Goal: Information Seeking & Learning: Find specific fact

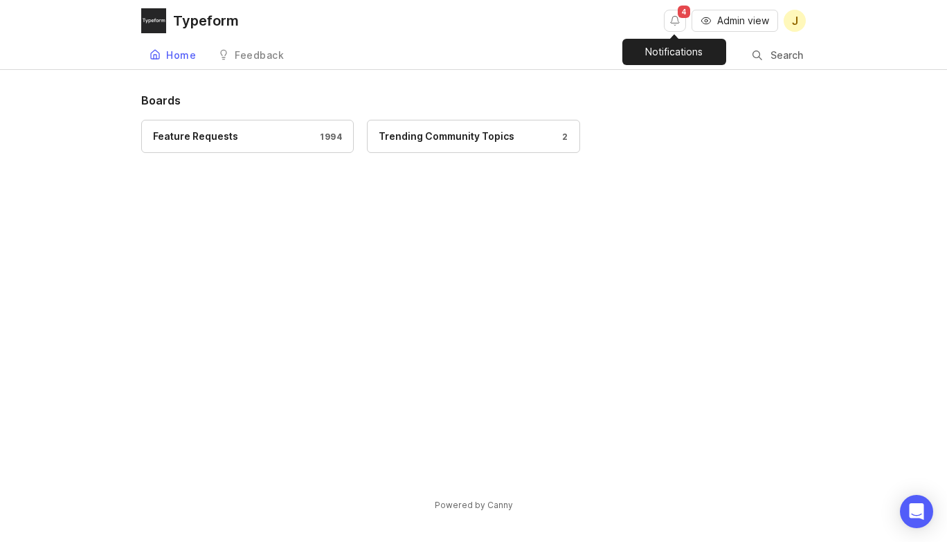
click at [677, 24] on button "Notifications" at bounding box center [675, 21] width 22 height 22
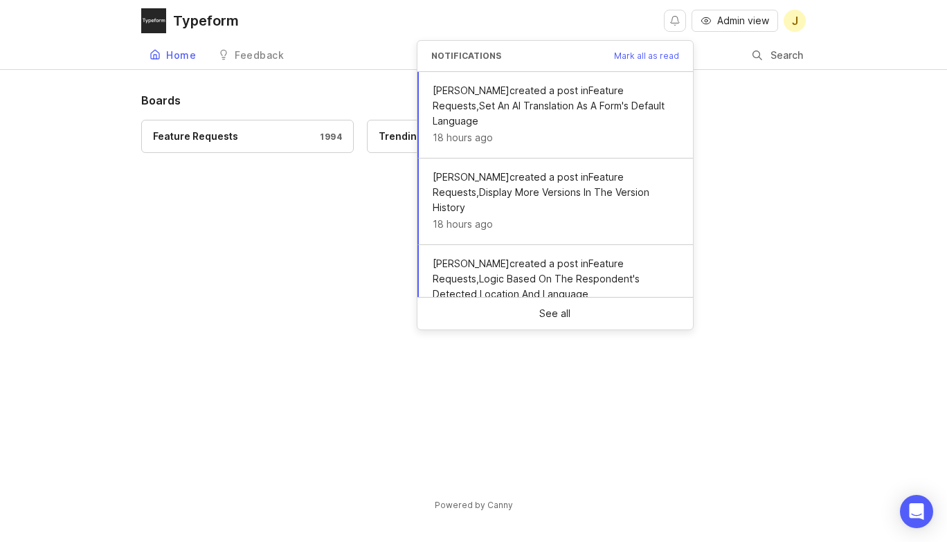
click at [677, 24] on button "Notifications" at bounding box center [675, 21] width 22 height 22
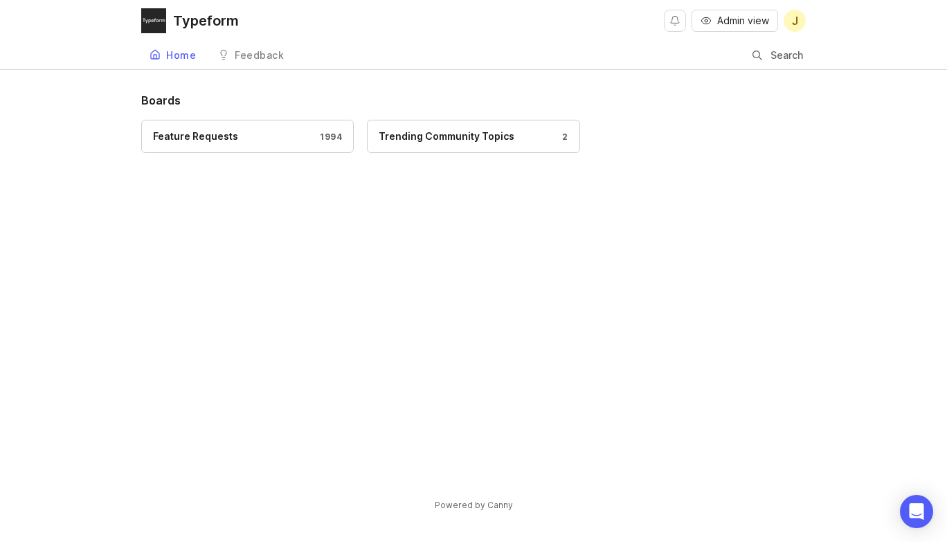
click at [763, 54] on div "Search" at bounding box center [779, 55] width 53 height 26
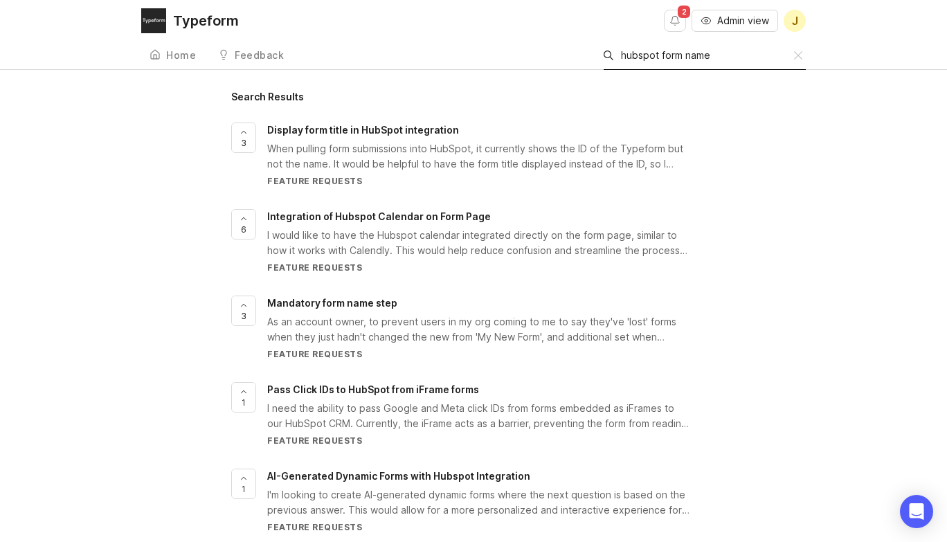
click at [660, 62] on input "hubspot form name" at bounding box center [707, 55] width 173 height 15
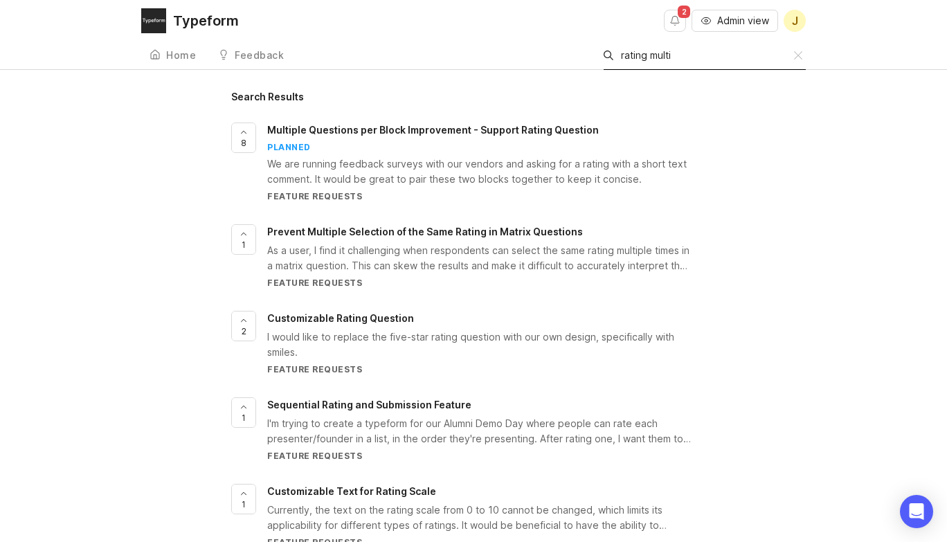
type input "rating multi"
